Goal: Information Seeking & Learning: Learn about a topic

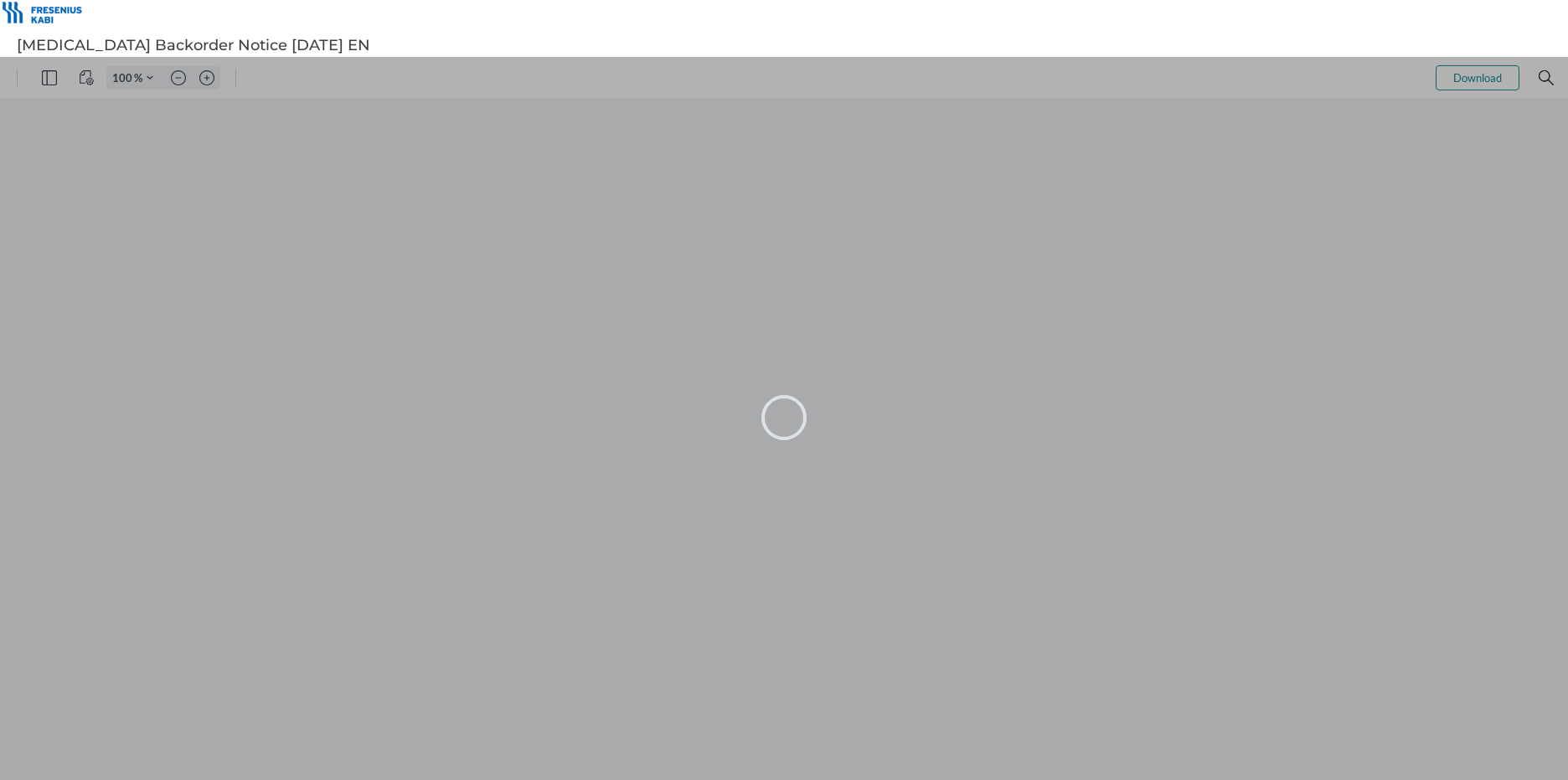
type input "102"
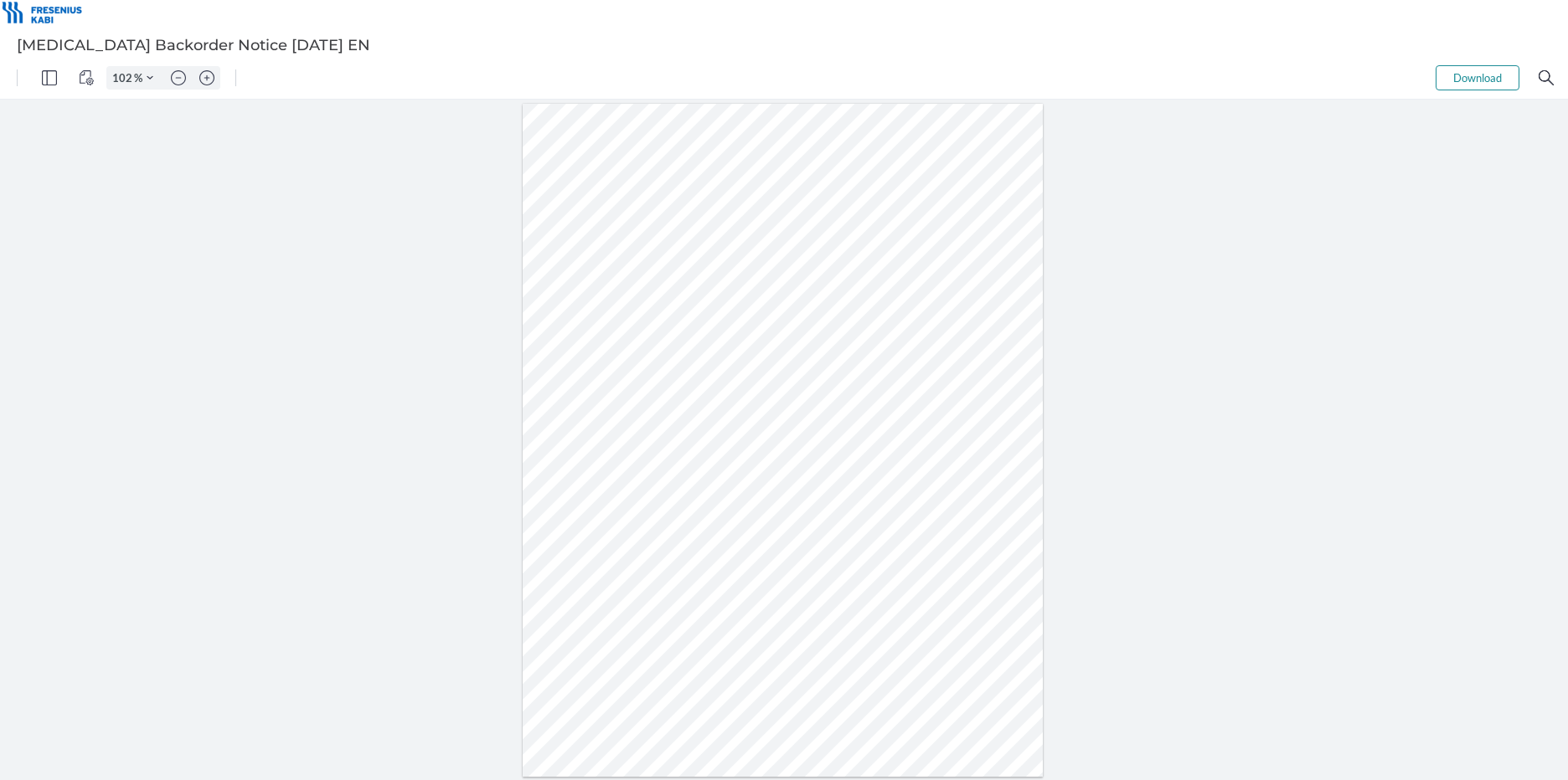
click at [751, 667] on div at bounding box center [783, 440] width 521 height 674
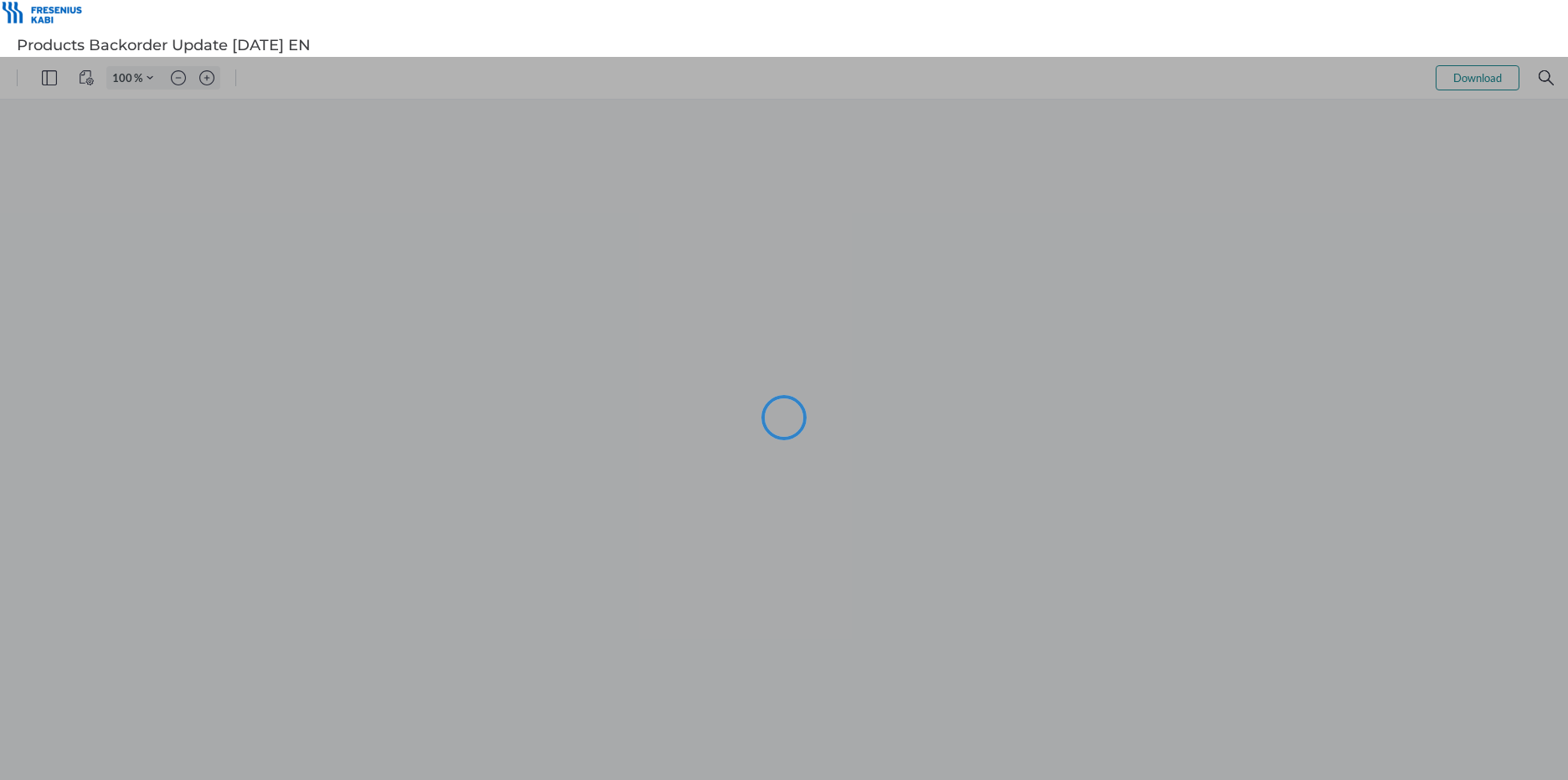
type input "102"
